Goal: Find specific page/section: Find specific page/section

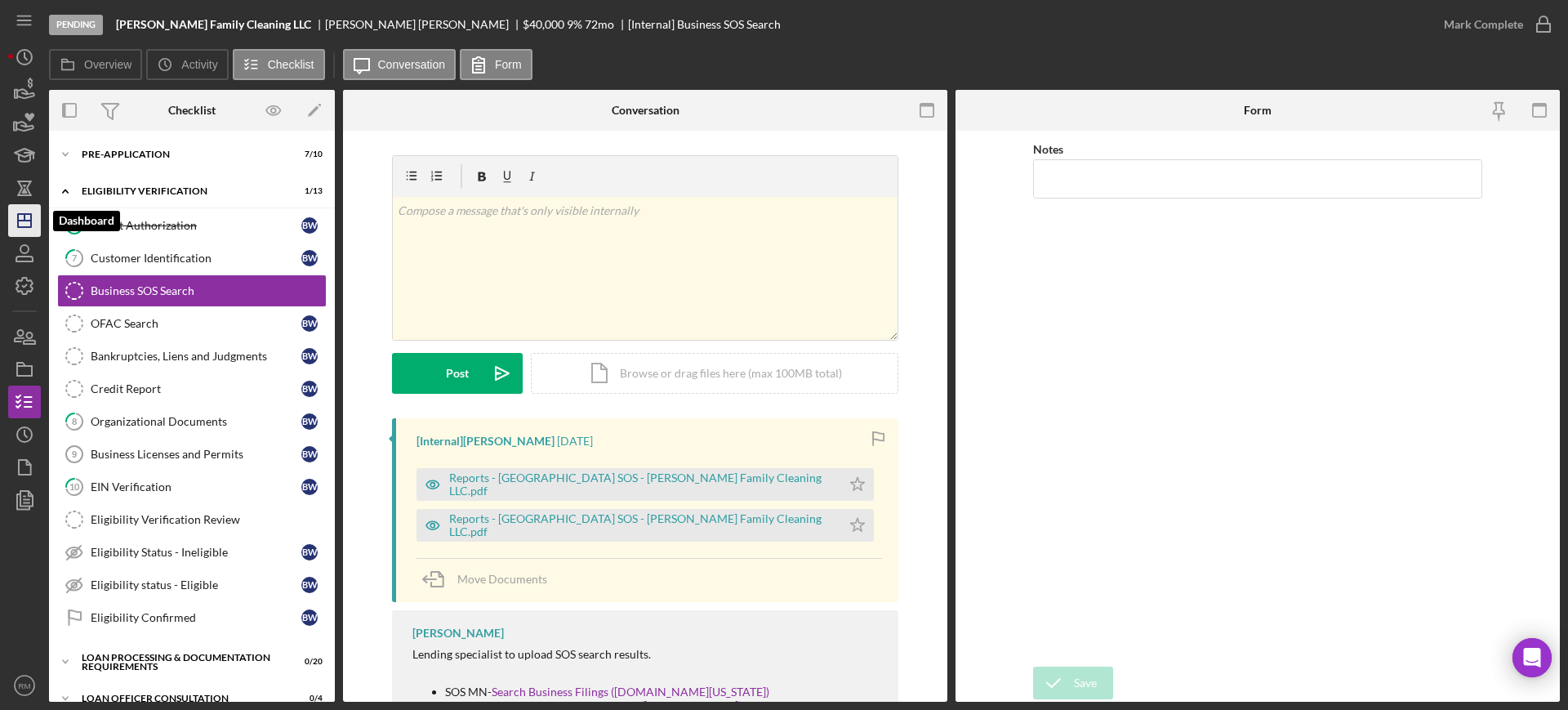
click at [30, 223] on polygon "button" at bounding box center [24, 221] width 13 height 13
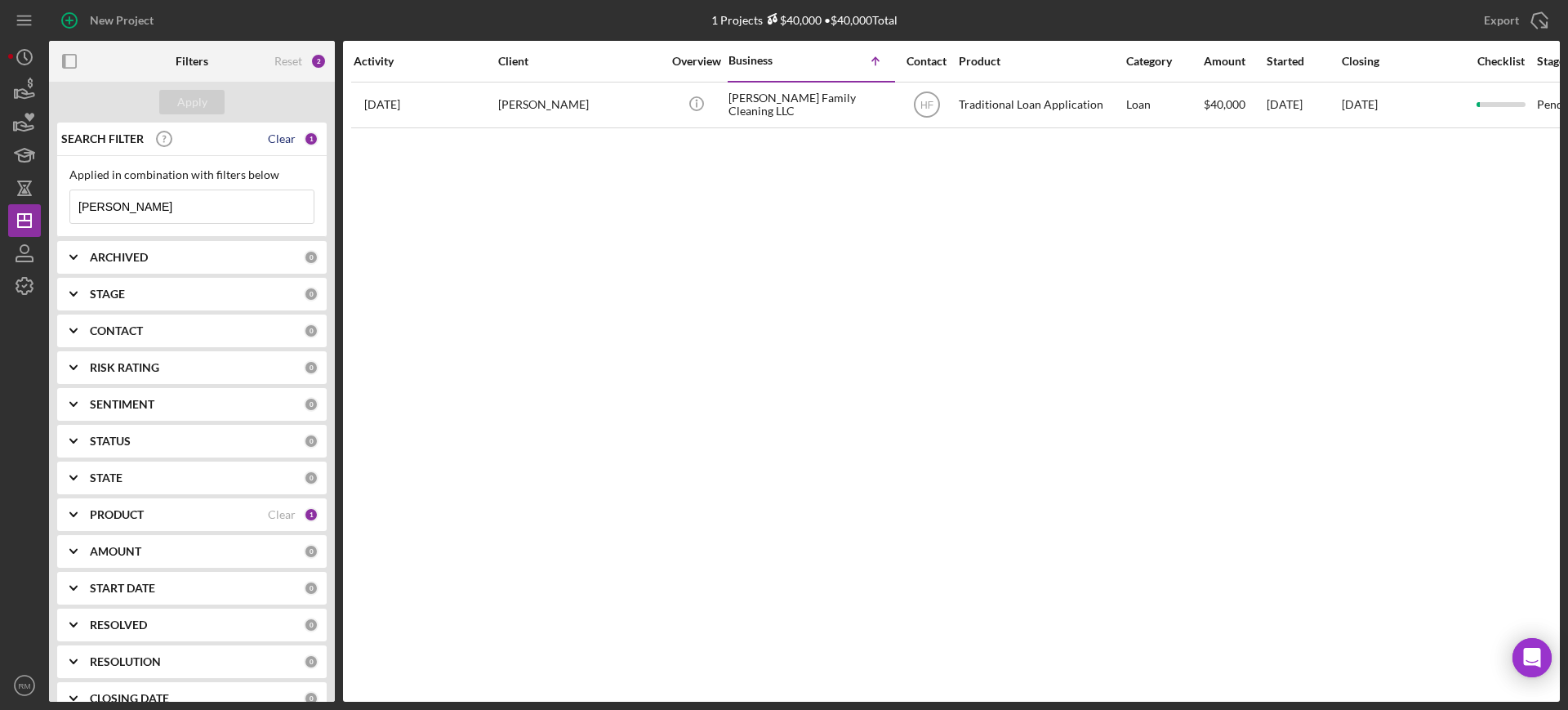
click at [274, 140] on div "Clear" at bounding box center [282, 139] width 28 height 13
click at [132, 326] on b "CONTACT" at bounding box center [117, 331] width 53 height 13
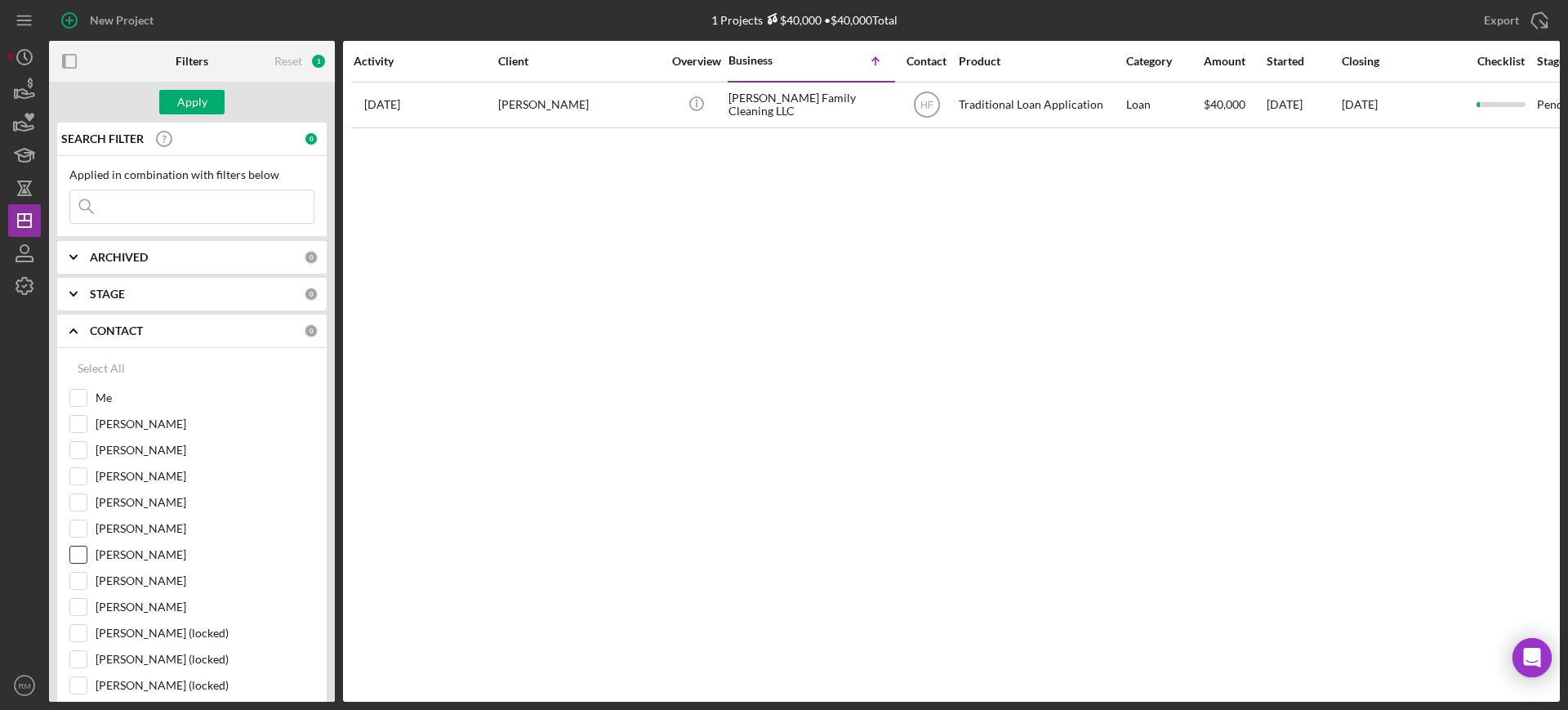
click at [84, 554] on input "[PERSON_NAME]" at bounding box center [78, 554] width 16 height 16
checkbox input "true"
click at [208, 96] on button "Apply" at bounding box center [191, 103] width 65 height 24
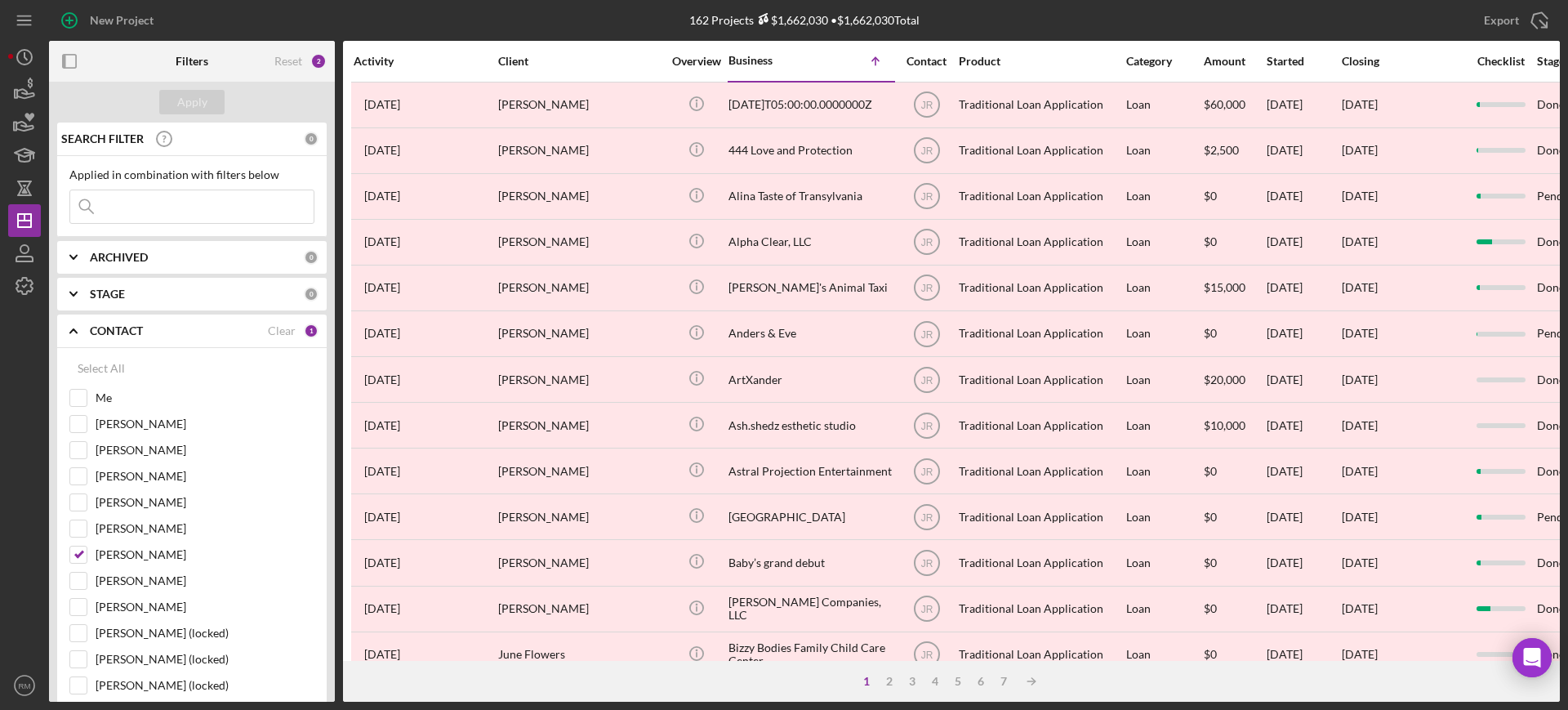
click at [97, 258] on b "ARCHIVED" at bounding box center [119, 258] width 58 height 13
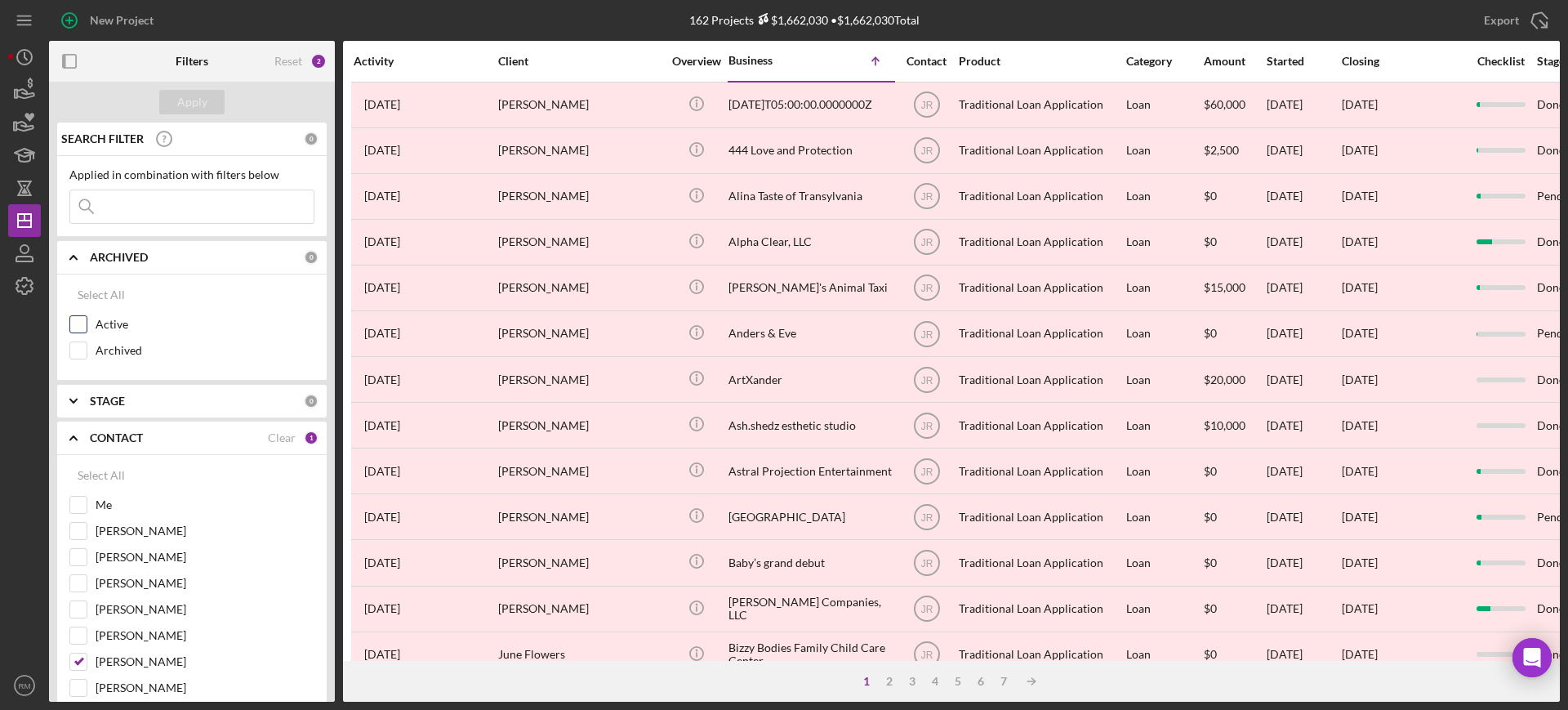
click at [76, 320] on input "Active" at bounding box center [78, 323] width 16 height 16
checkbox input "true"
click at [198, 87] on div "Apply" at bounding box center [192, 102] width 286 height 40
click at [207, 105] on button "Apply" at bounding box center [191, 103] width 65 height 24
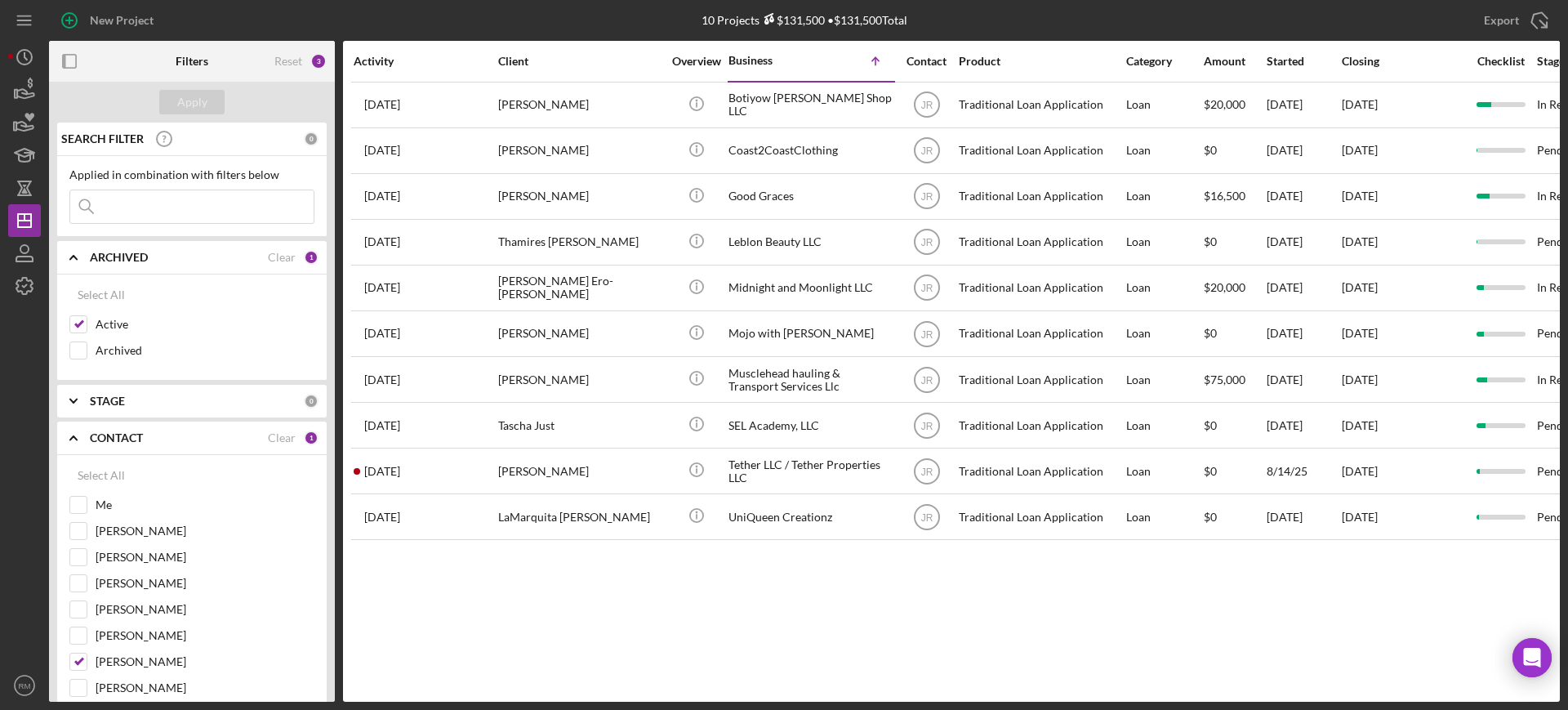
click at [600, 598] on div "Activity Client Overview Business Icon/Table Sort Arrow Contact Product Categor…" at bounding box center [951, 371] width 1216 height 661
